Goal: Find specific page/section: Find specific page/section

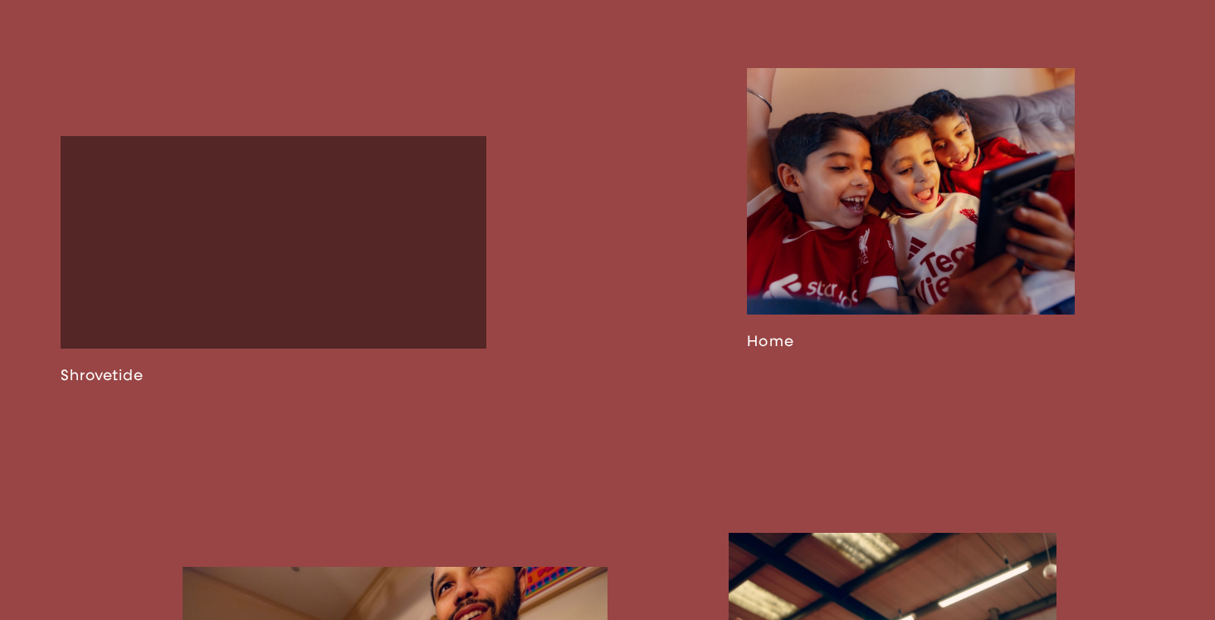
scroll to position [2016, 0]
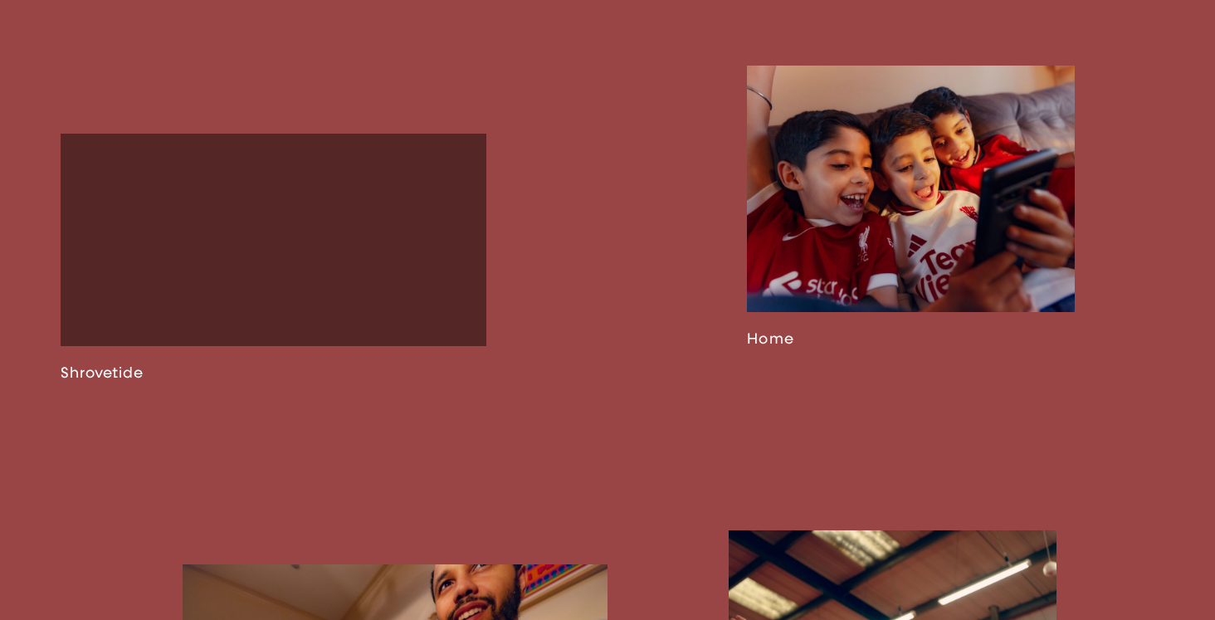
click at [799, 257] on link at bounding box center [911, 207] width 328 height 282
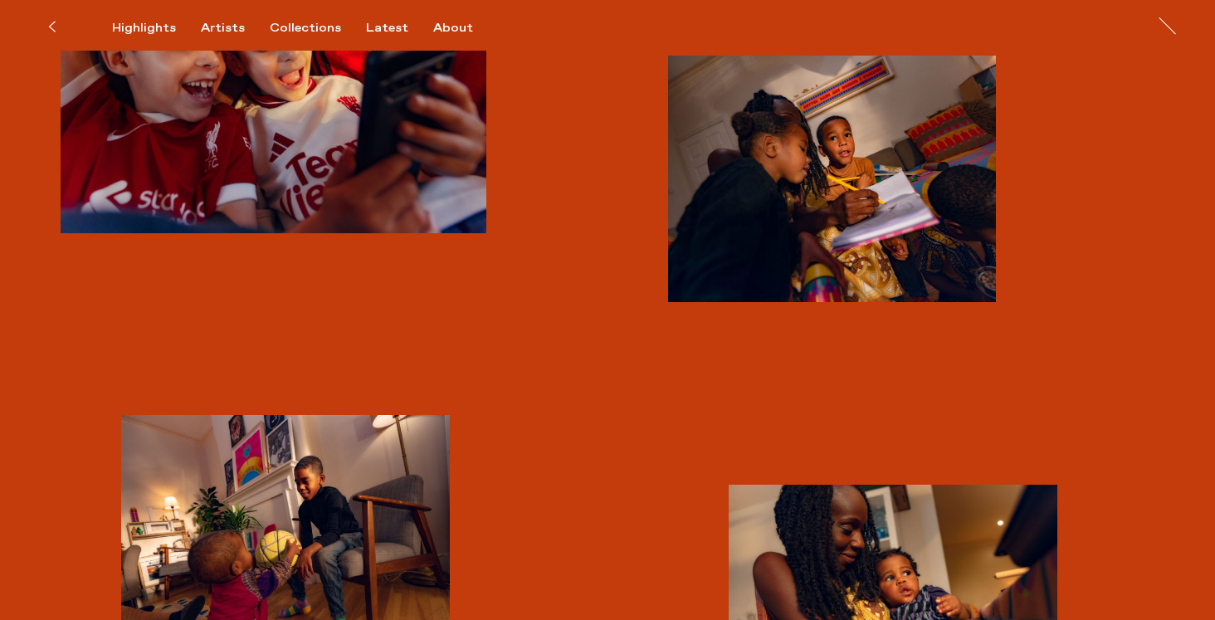
scroll to position [1433, 0]
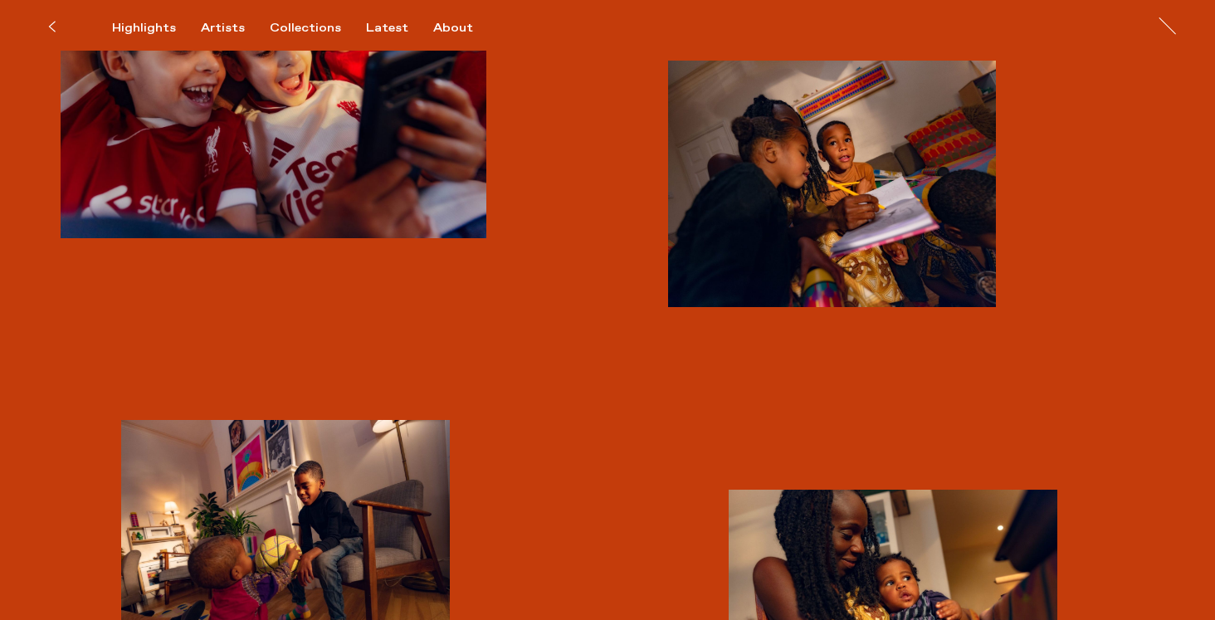
click at [49, 24] on icon at bounding box center [51, 26] width 7 height 13
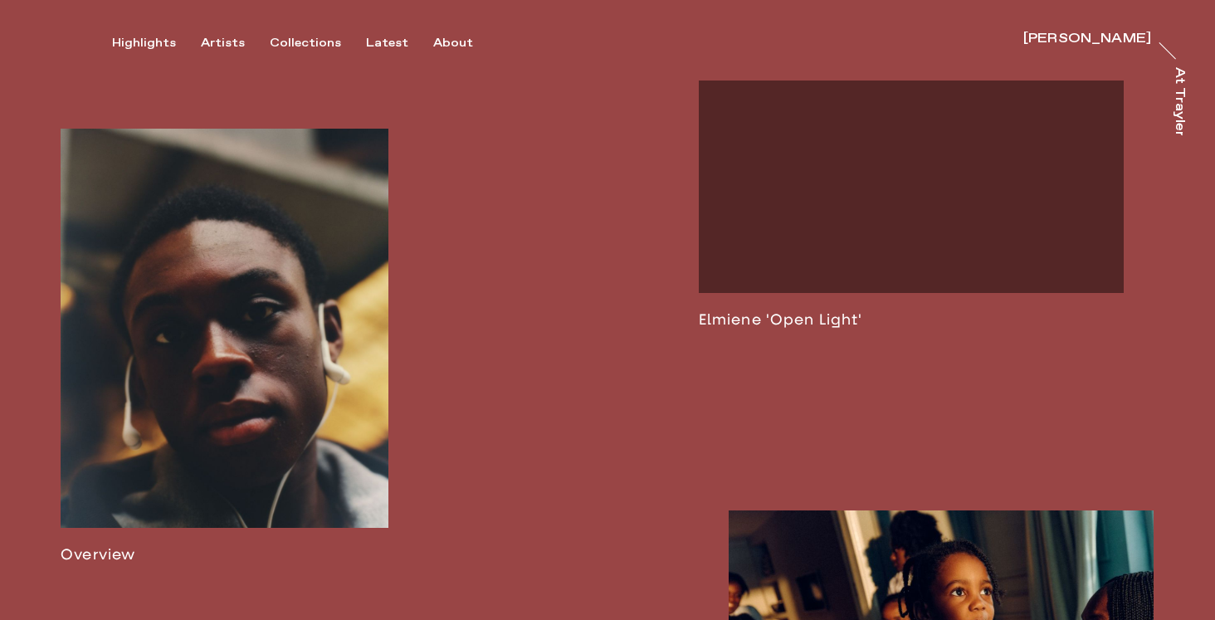
scroll to position [967, 0]
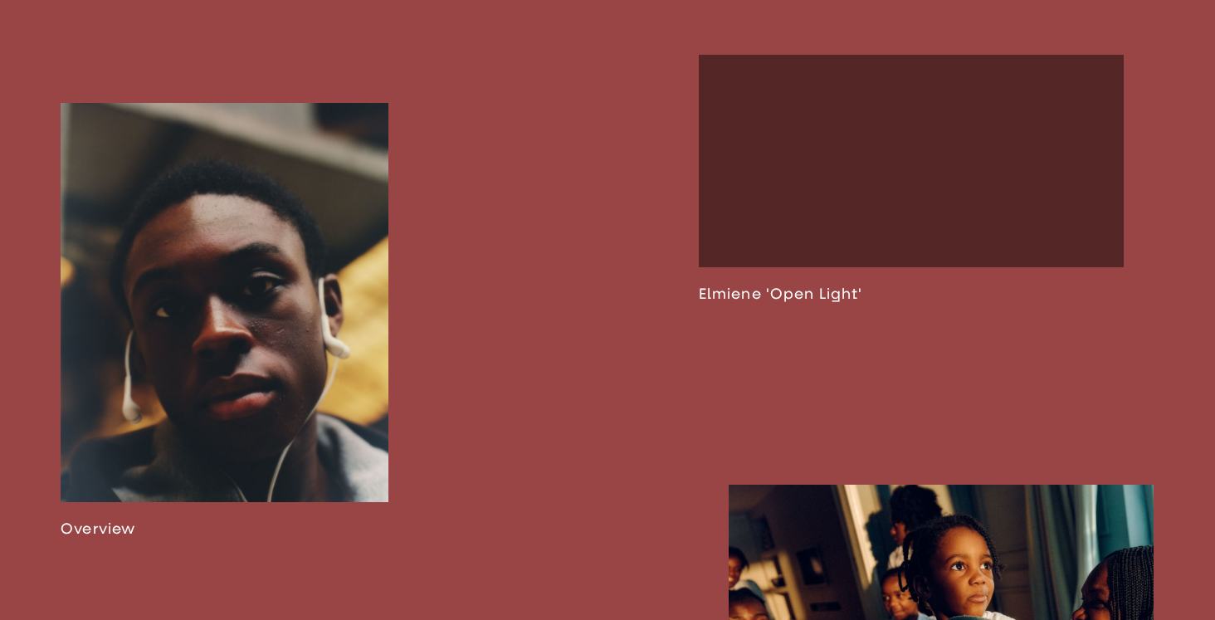
click at [232, 397] on link at bounding box center [225, 320] width 328 height 435
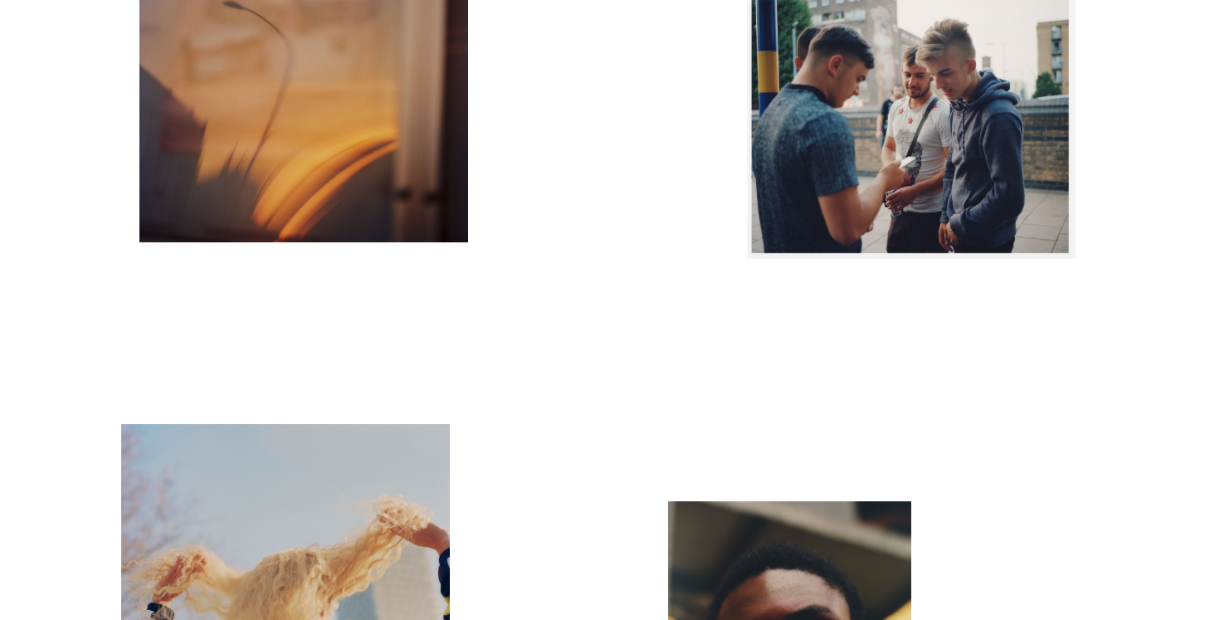
scroll to position [2717, 0]
